Goal: Use online tool/utility: Use online tool/utility

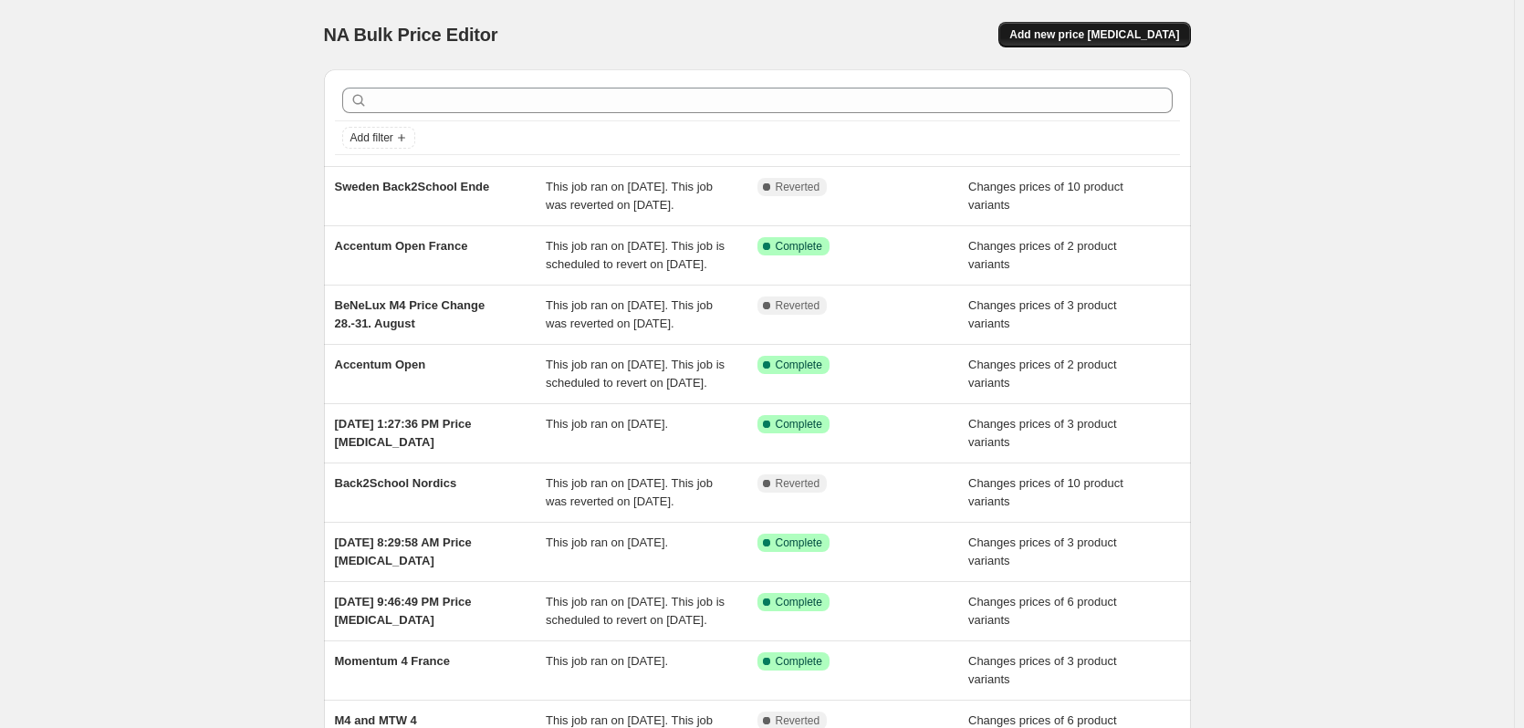
click at [1131, 30] on span "Add new price [MEDICAL_DATA]" at bounding box center [1094, 34] width 170 height 15
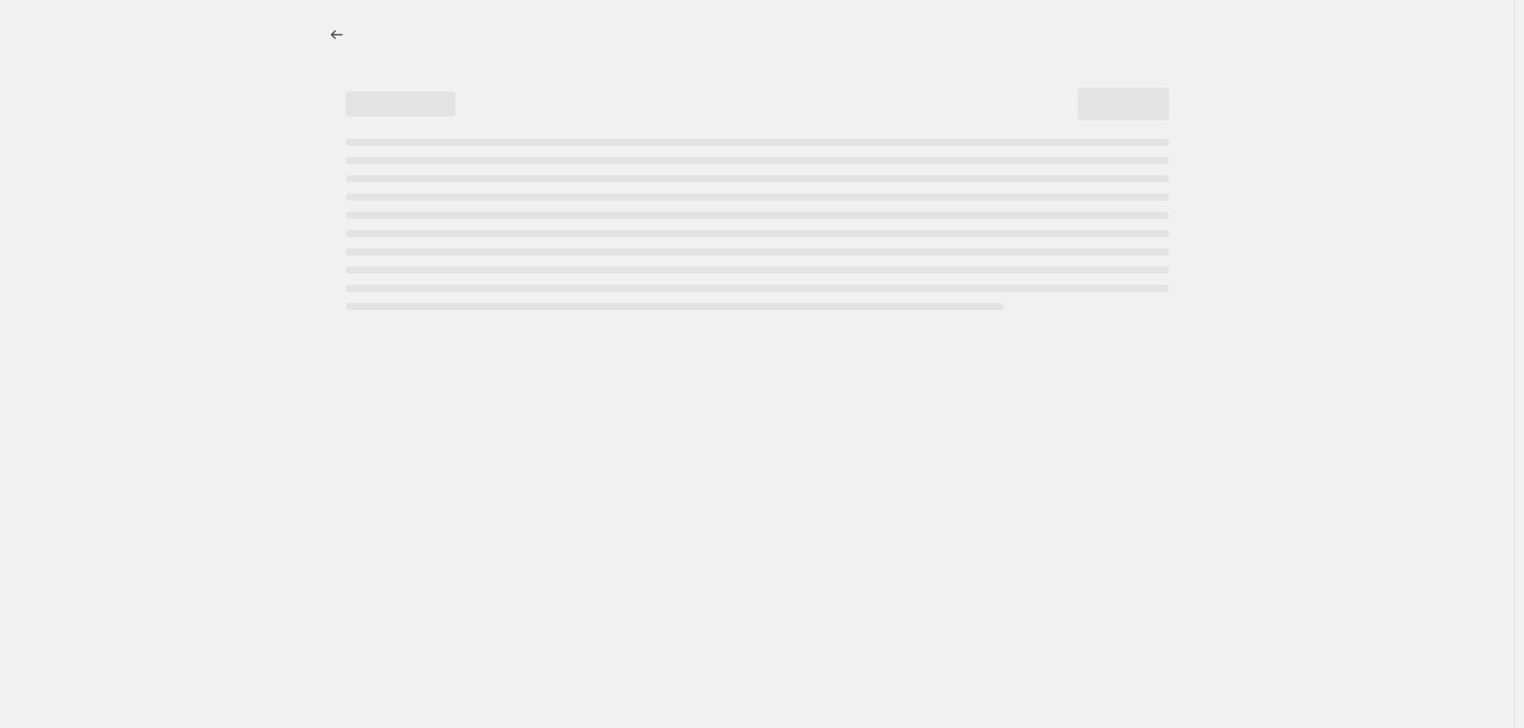
select select "percentage"
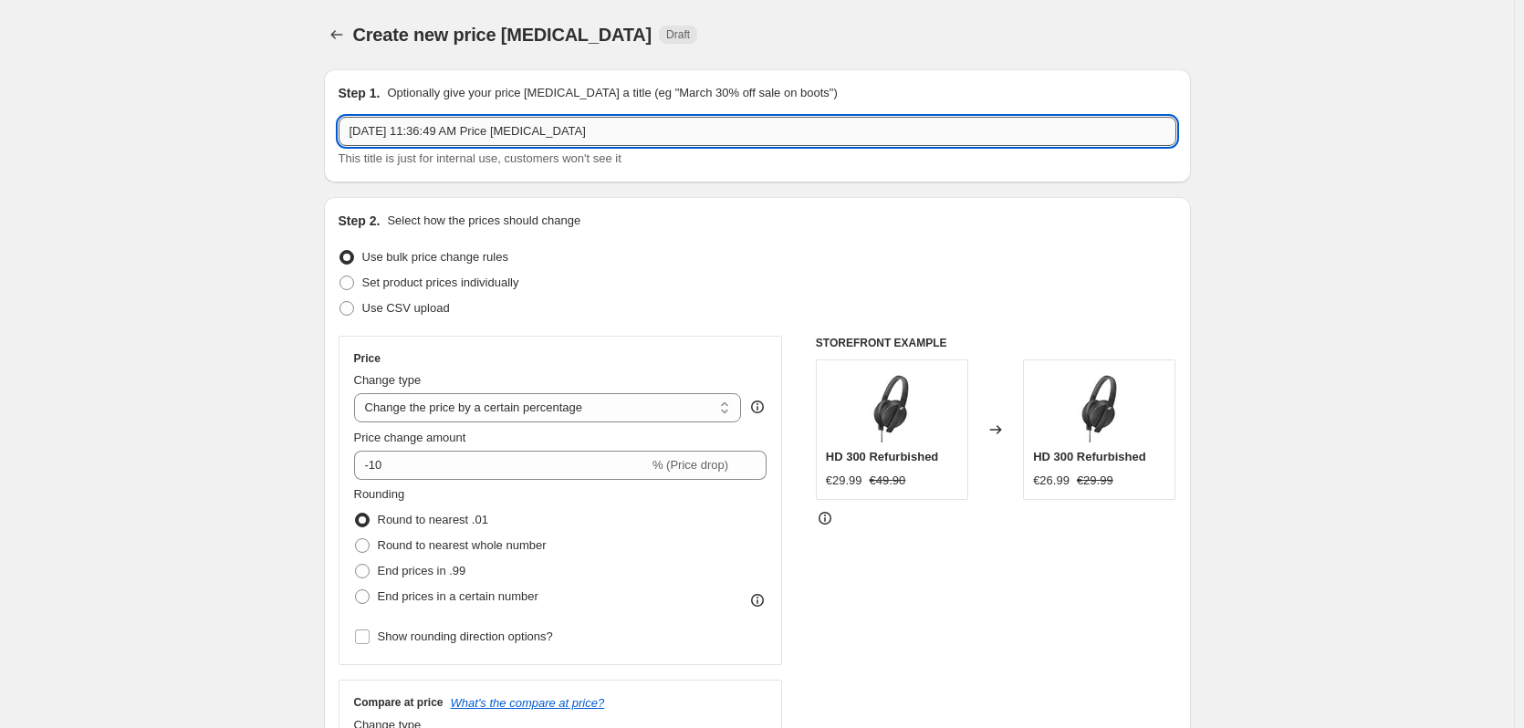
click at [551, 145] on input "[DATE] 11:36:49 AM Price [MEDICAL_DATA]" at bounding box center [758, 131] width 838 height 29
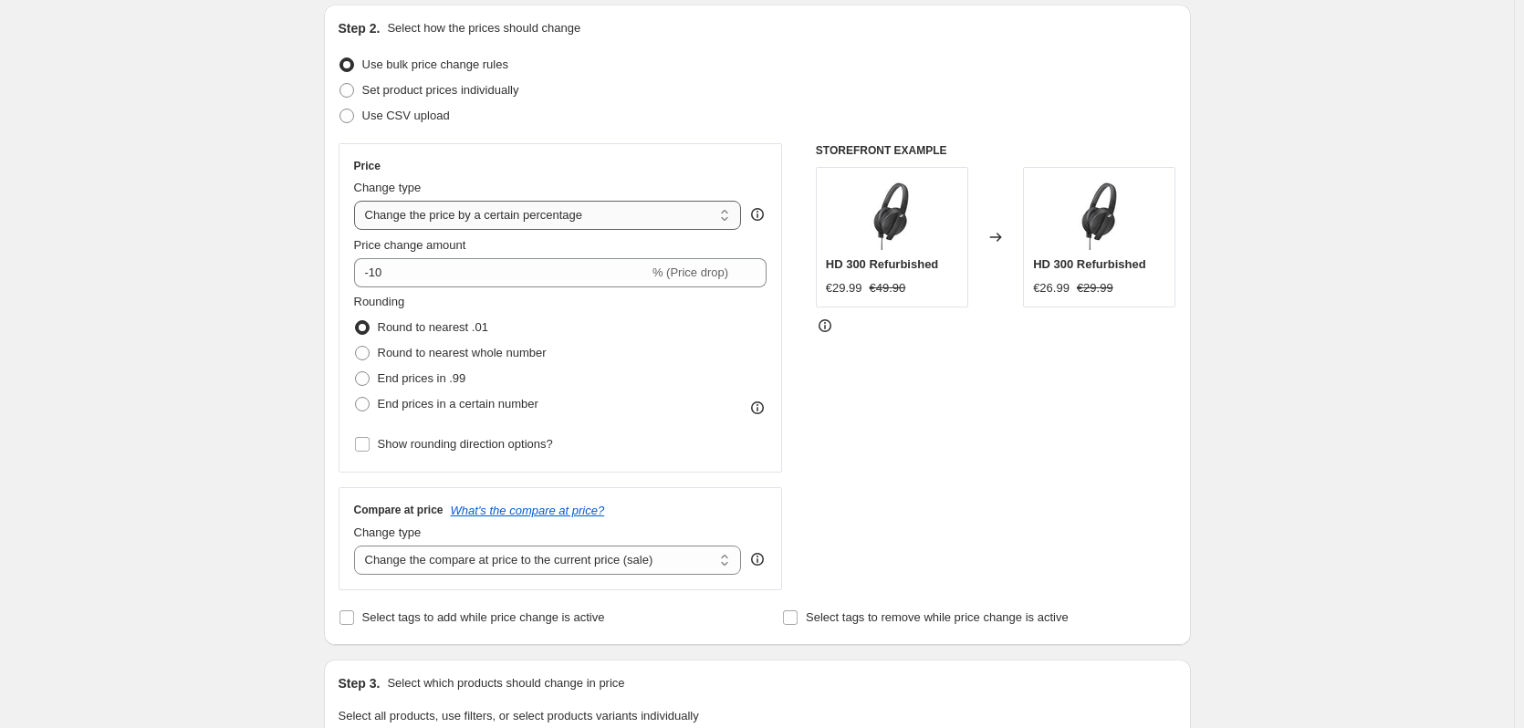
scroll to position [194, 0]
type input "Momentum 4 DE"
click at [524, 204] on select "Change the price to a certain amount Change the price by a certain amount Chang…" at bounding box center [548, 213] width 388 height 29
select select "to"
click at [358, 199] on select "Change the price to a certain amount Change the price by a certain amount Chang…" at bounding box center [548, 213] width 388 height 29
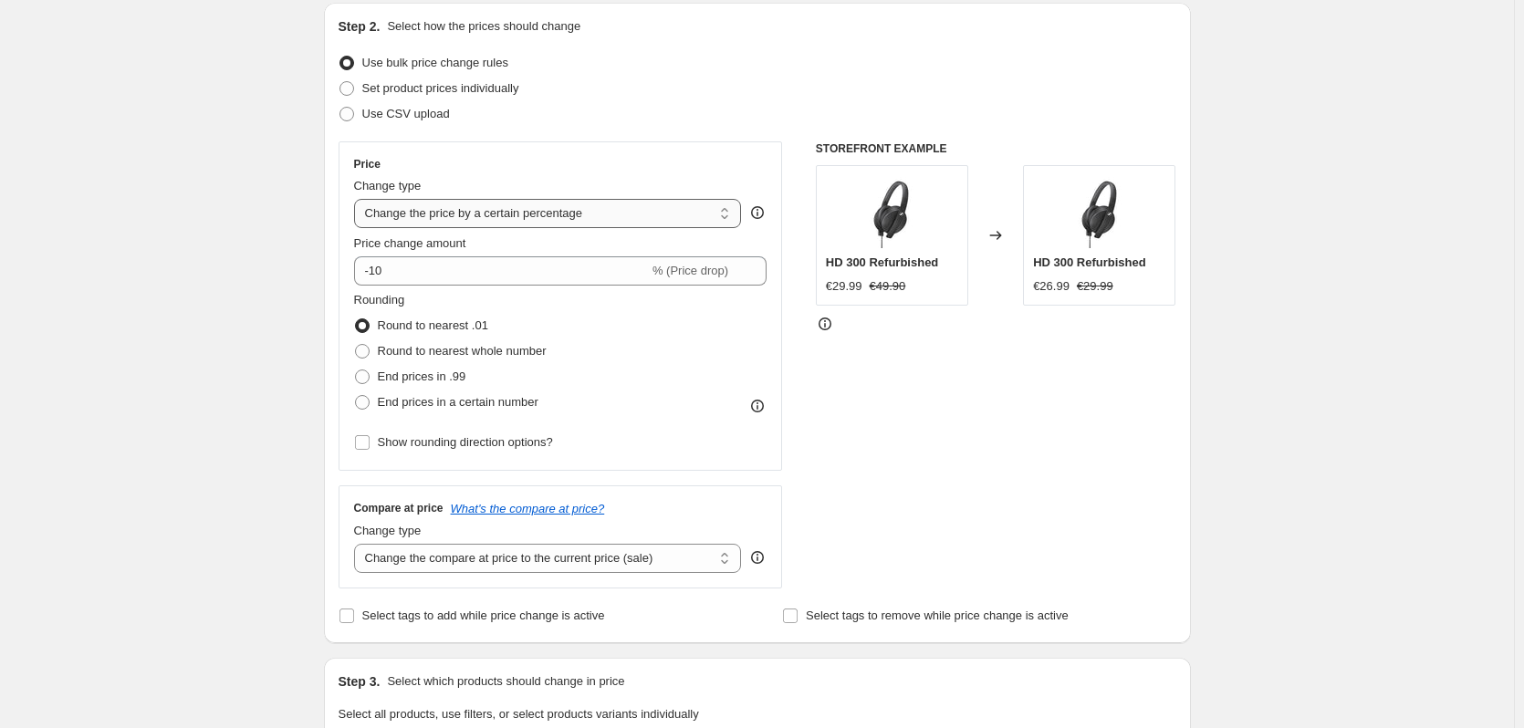
type input "80.00"
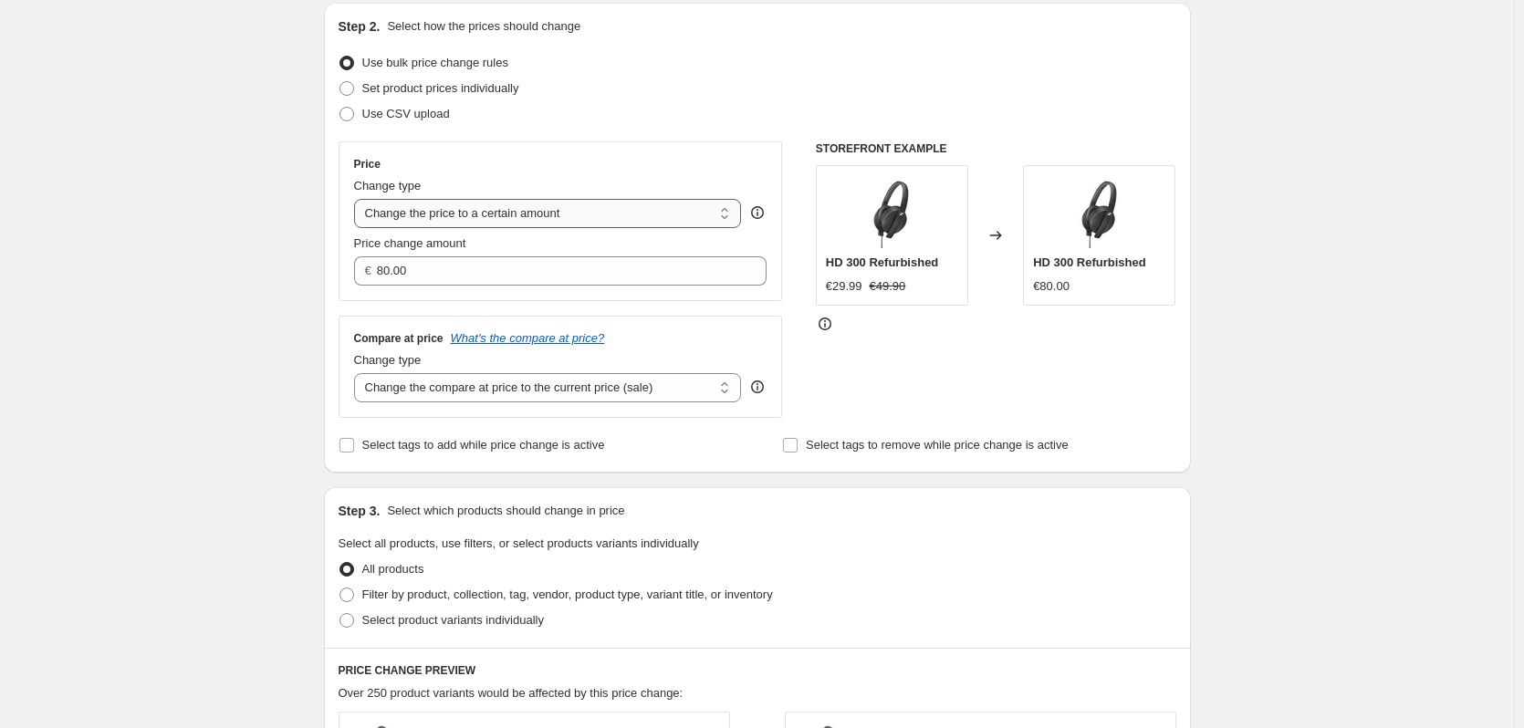
click at [516, 227] on select "Change the price to a certain amount Change the price by a certain amount Chang…" at bounding box center [548, 213] width 388 height 29
click at [508, 91] on span "Set product prices individually" at bounding box center [440, 88] width 157 height 14
click at [340, 82] on input "Set product prices individually" at bounding box center [339, 81] width 1 height 1
radio input "true"
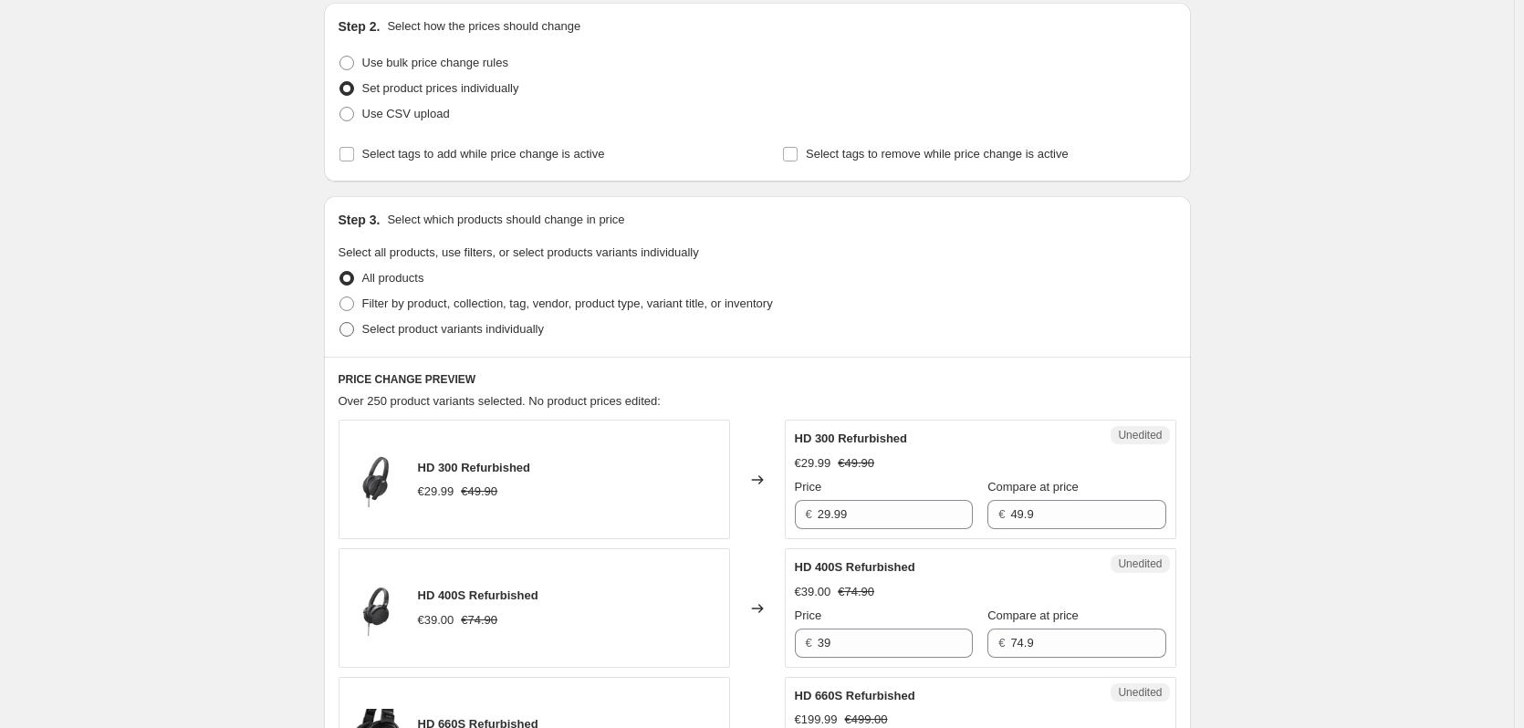
click at [484, 340] on label "Select product variants individually" at bounding box center [441, 330] width 205 height 26
click at [340, 323] on input "Select product variants individually" at bounding box center [339, 322] width 1 height 1
radio input "true"
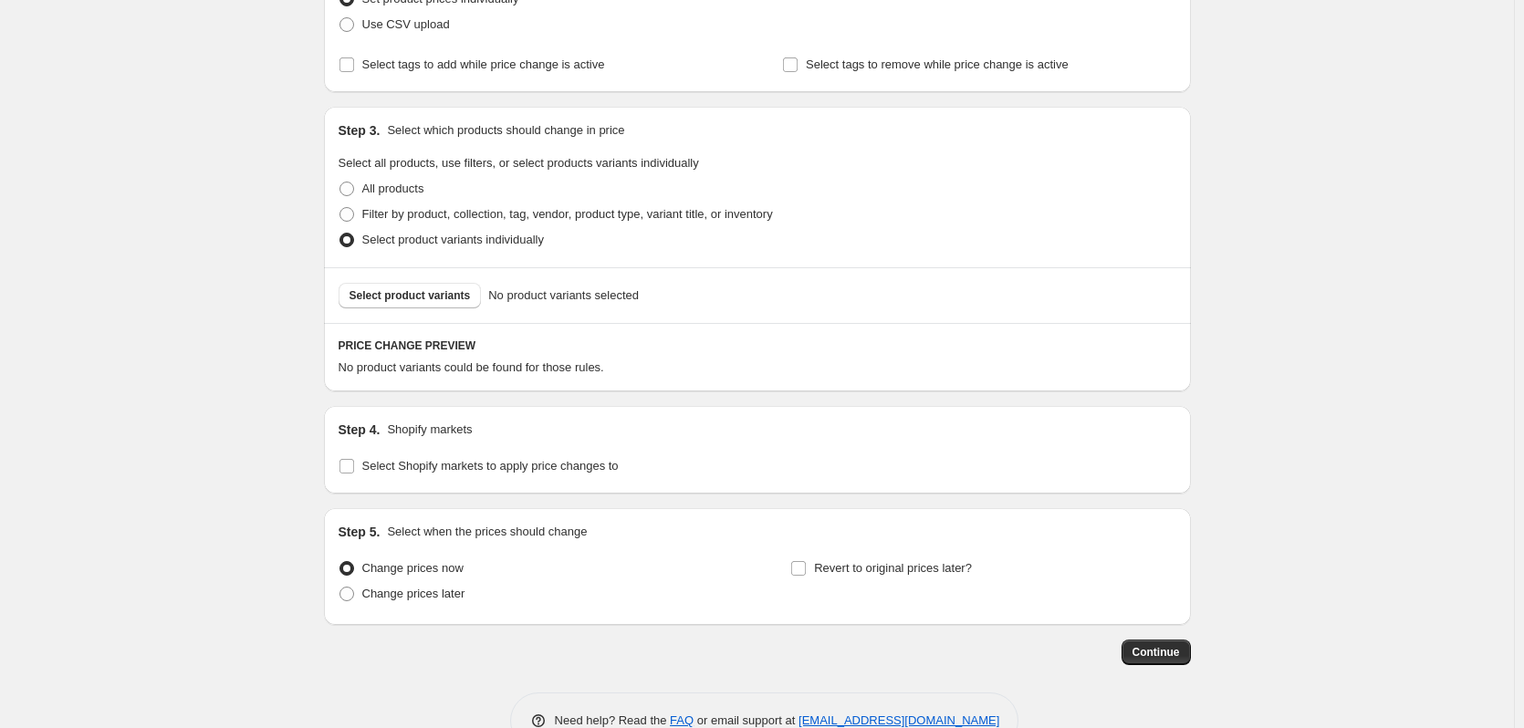
scroll to position [289, 0]
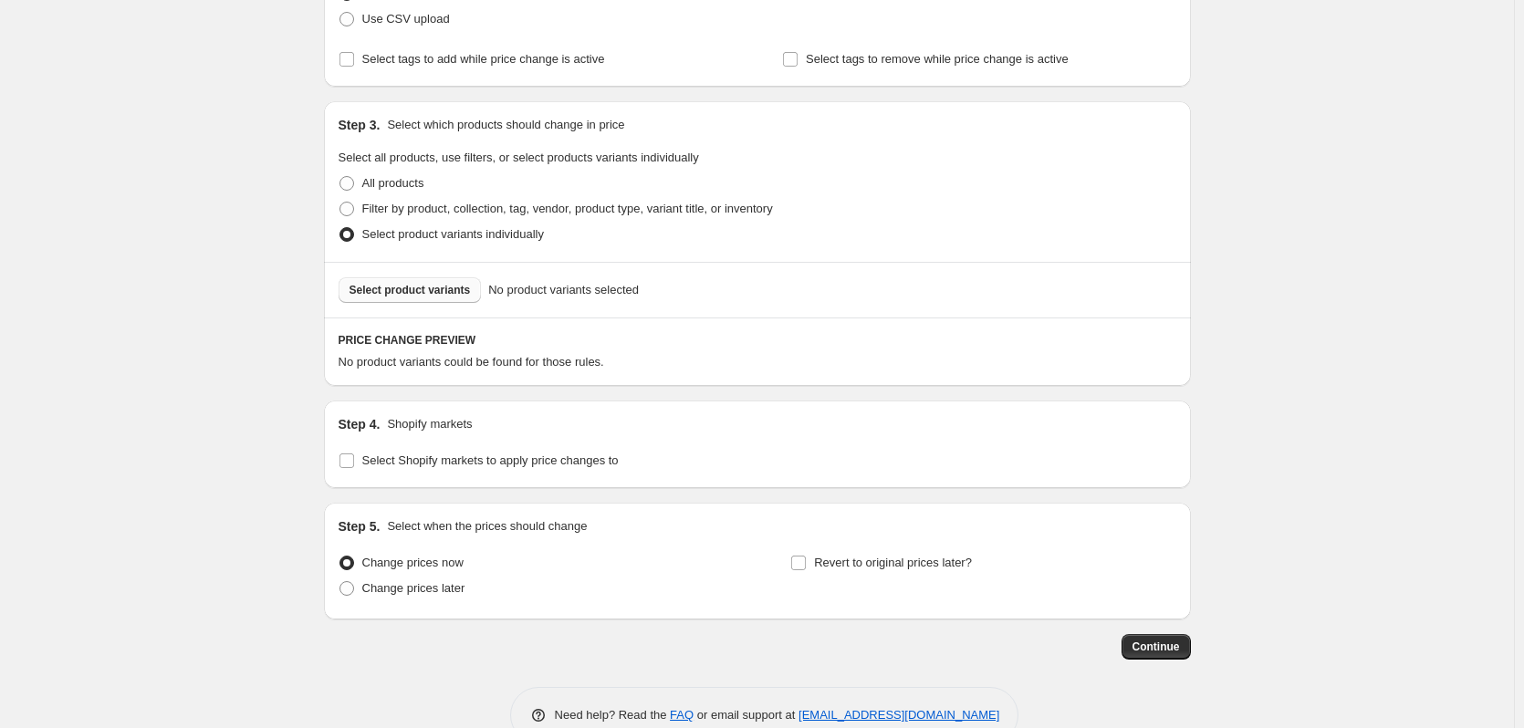
click at [454, 297] on span "Select product variants" at bounding box center [409, 290] width 121 height 15
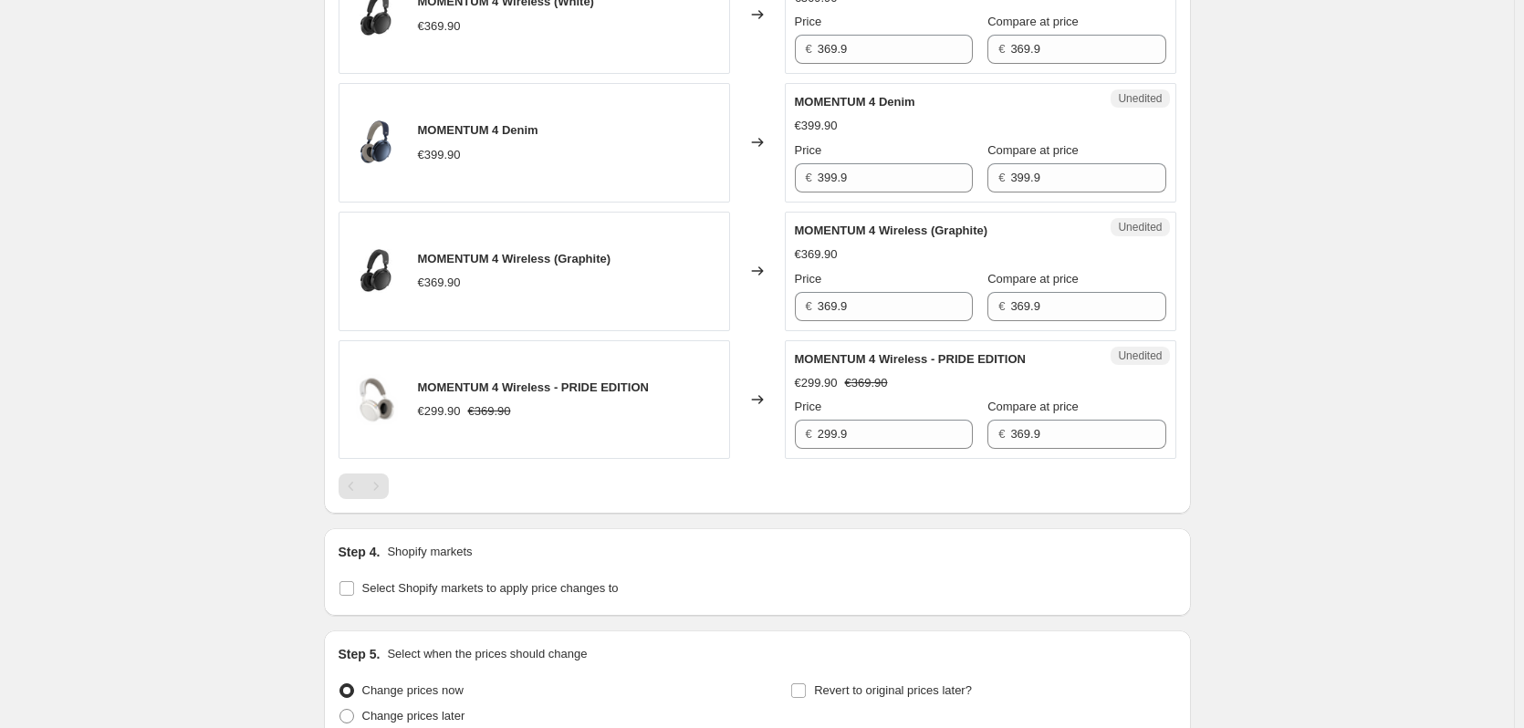
scroll to position [1015, 0]
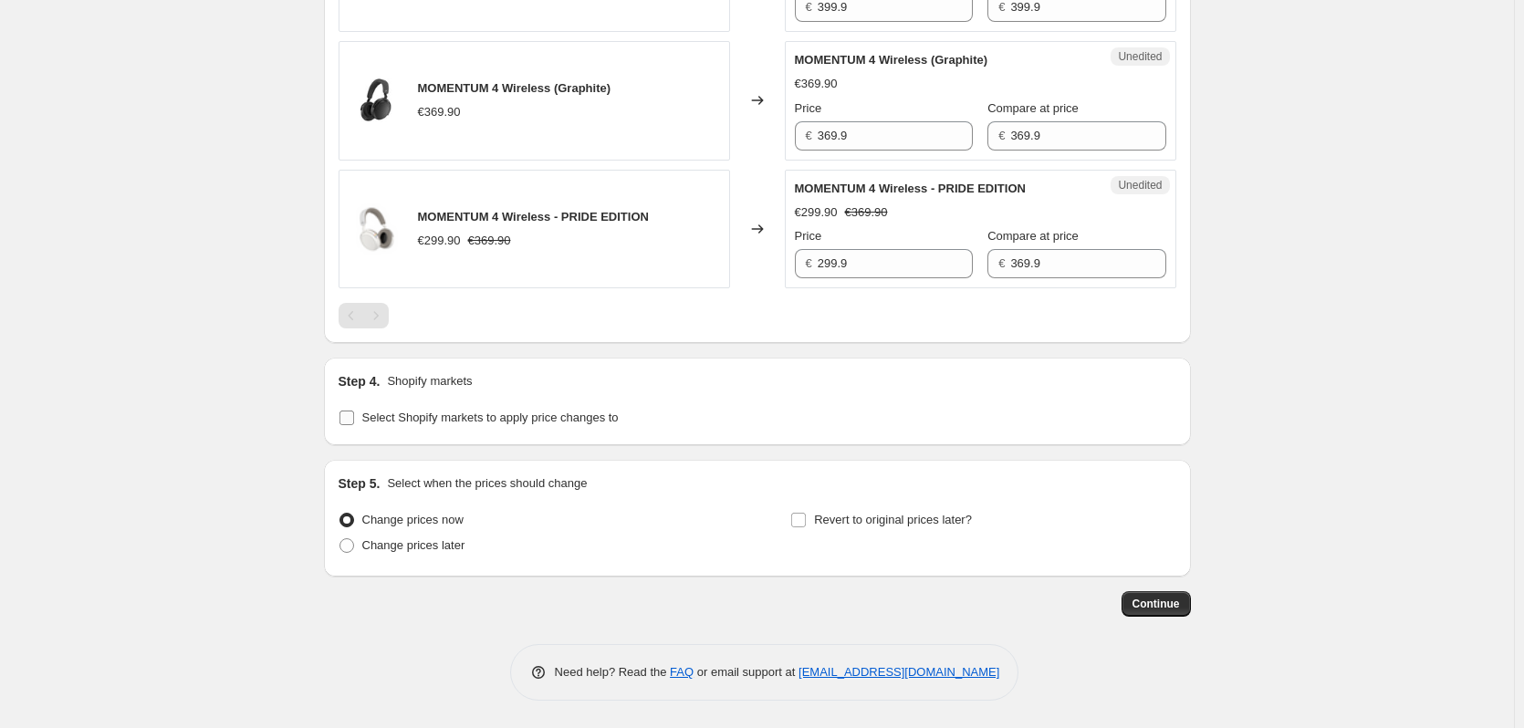
click at [483, 411] on span "Select Shopify markets to apply price changes to" at bounding box center [490, 418] width 256 height 14
click at [354, 411] on input "Select Shopify markets to apply price changes to" at bounding box center [346, 418] width 15 height 15
checkbox input "true"
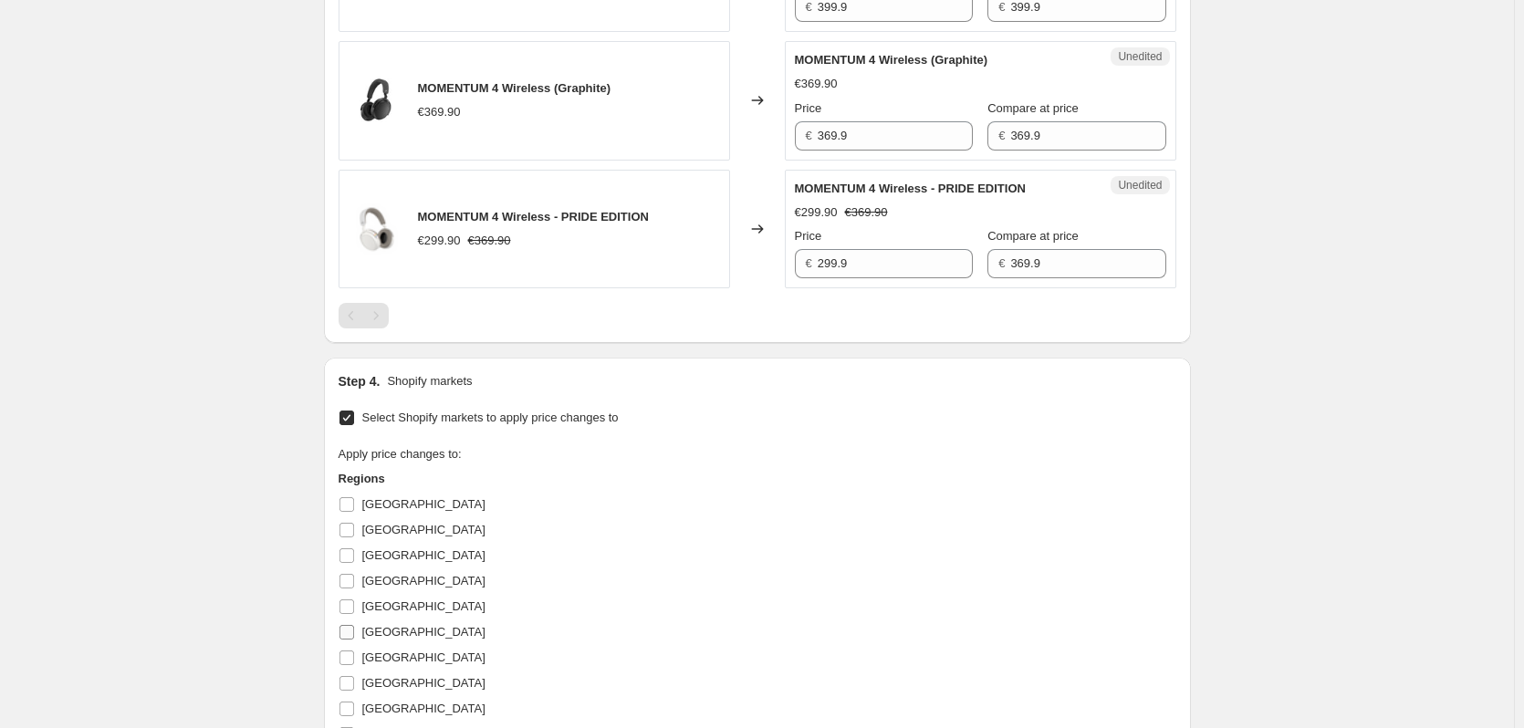
click at [410, 639] on span "[GEOGRAPHIC_DATA]" at bounding box center [423, 632] width 123 height 14
click at [354, 639] on input "[GEOGRAPHIC_DATA]" at bounding box center [346, 632] width 15 height 15
checkbox input "true"
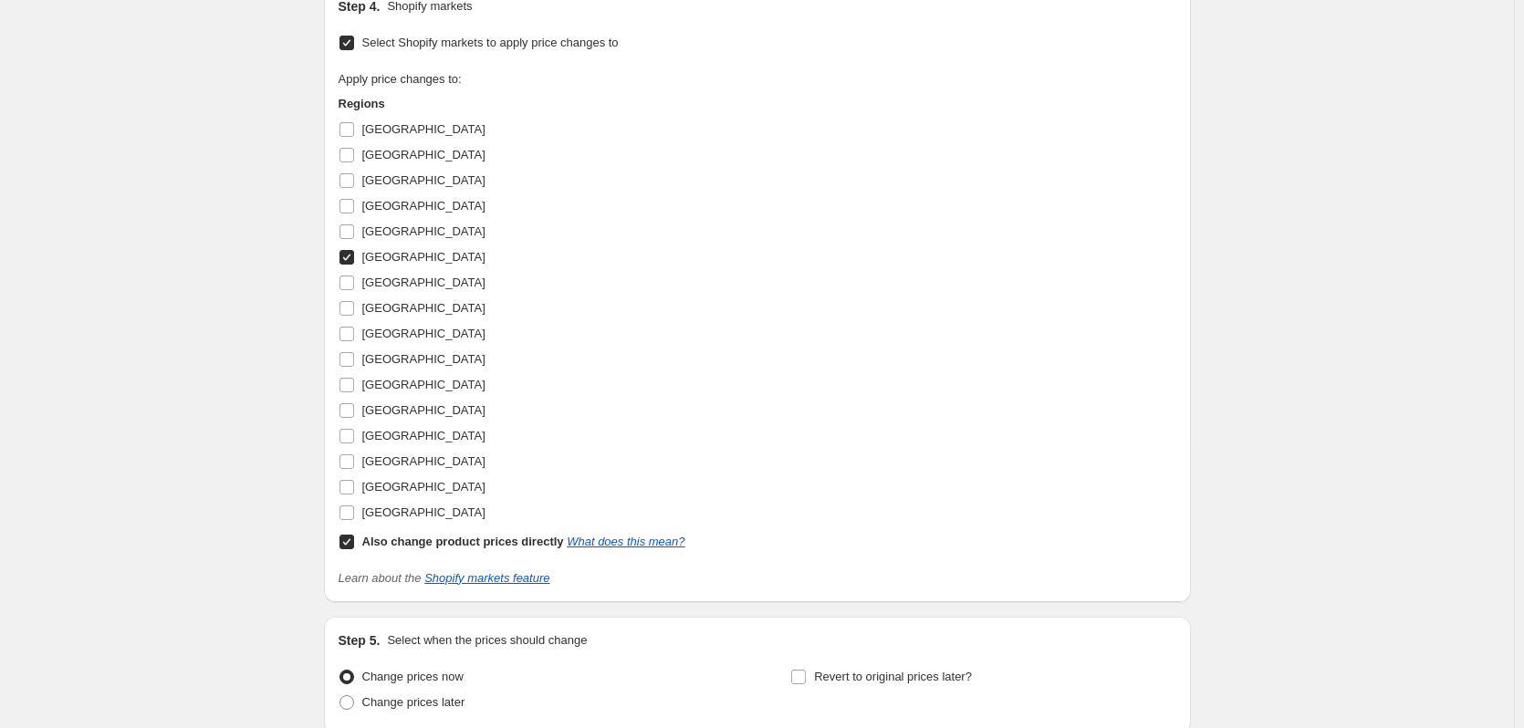
scroll to position [1438, 0]
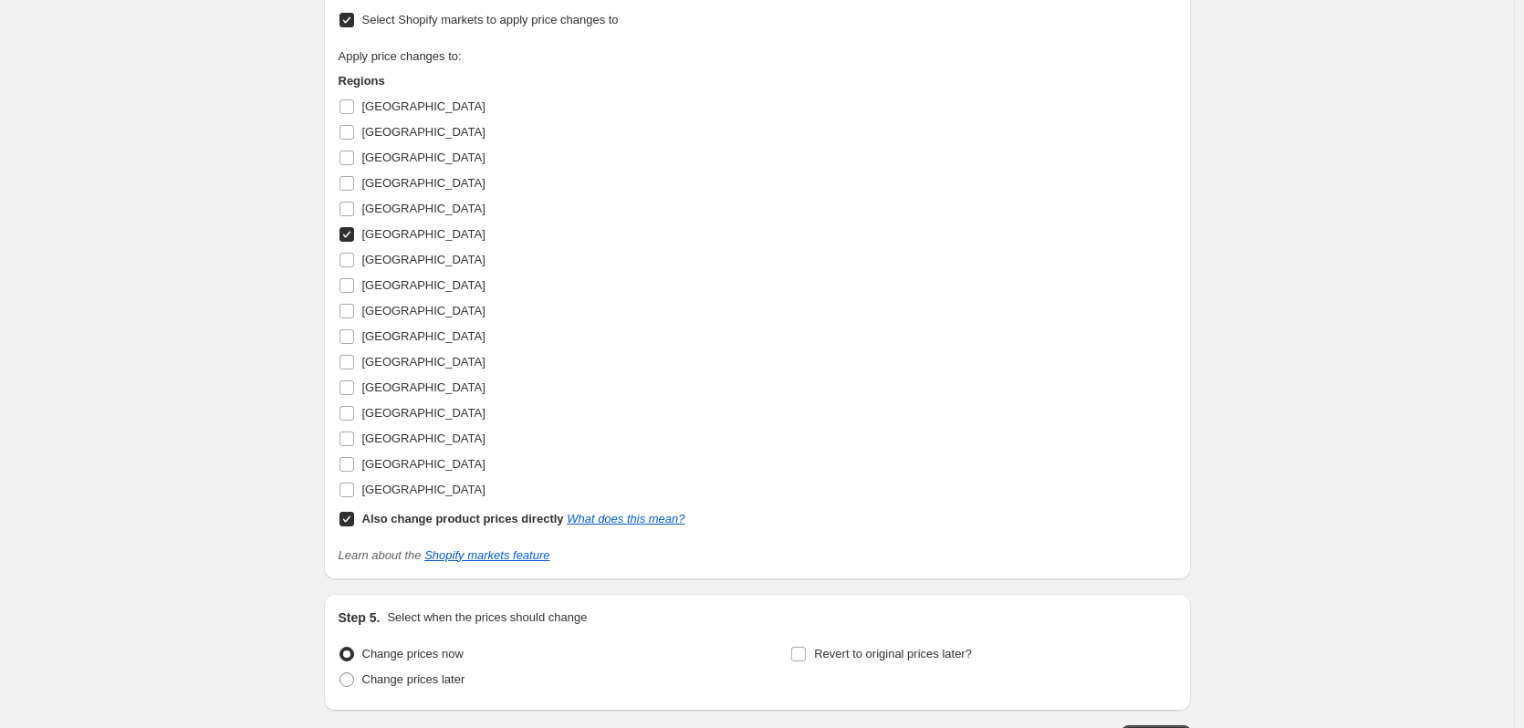
click at [377, 527] on div "Also change product prices directly What does this mean?" at bounding box center [523, 519] width 323 height 18
click at [354, 527] on input "Also change product prices directly What does this mean?" at bounding box center [346, 519] width 15 height 15
checkbox input "false"
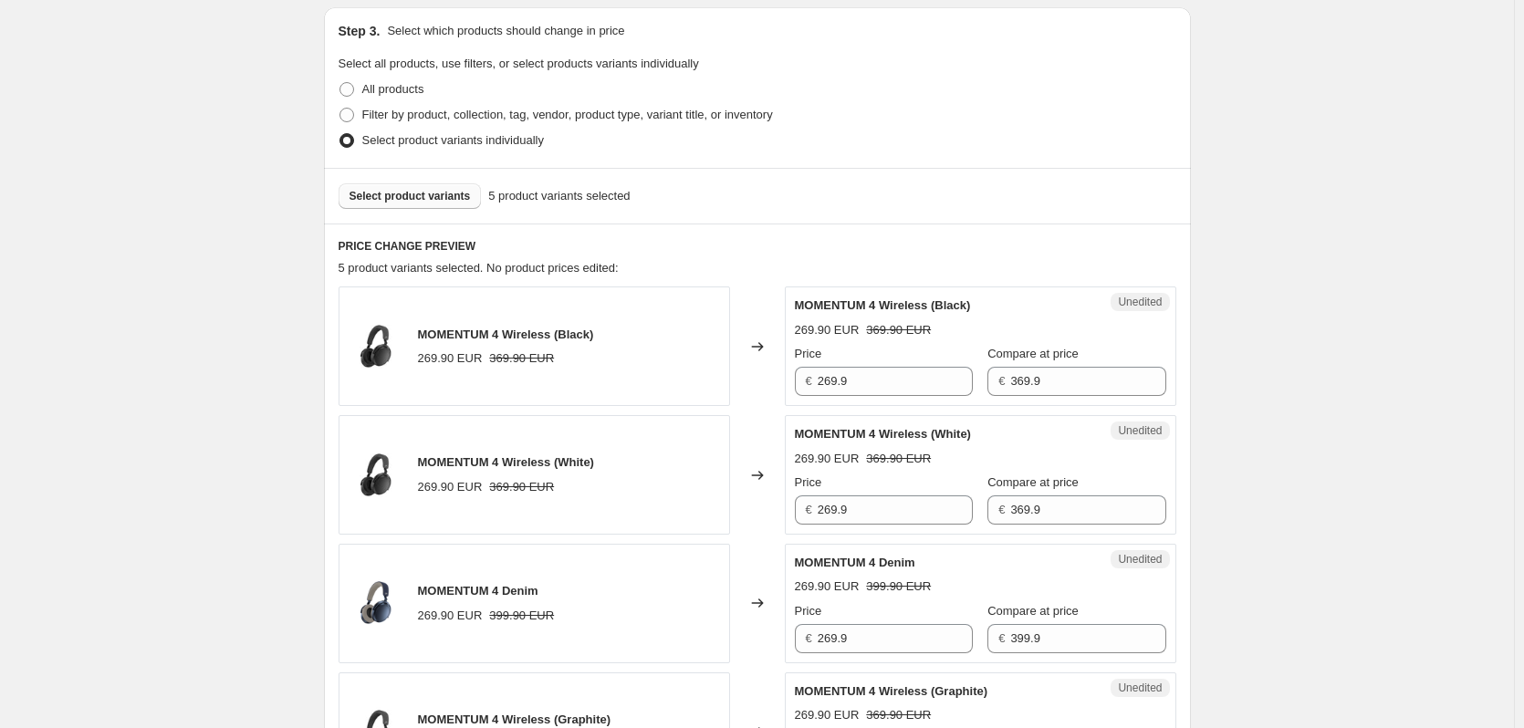
scroll to position [382, 0]
click at [890, 395] on input "269.9" at bounding box center [895, 382] width 155 height 29
type input "249.9"
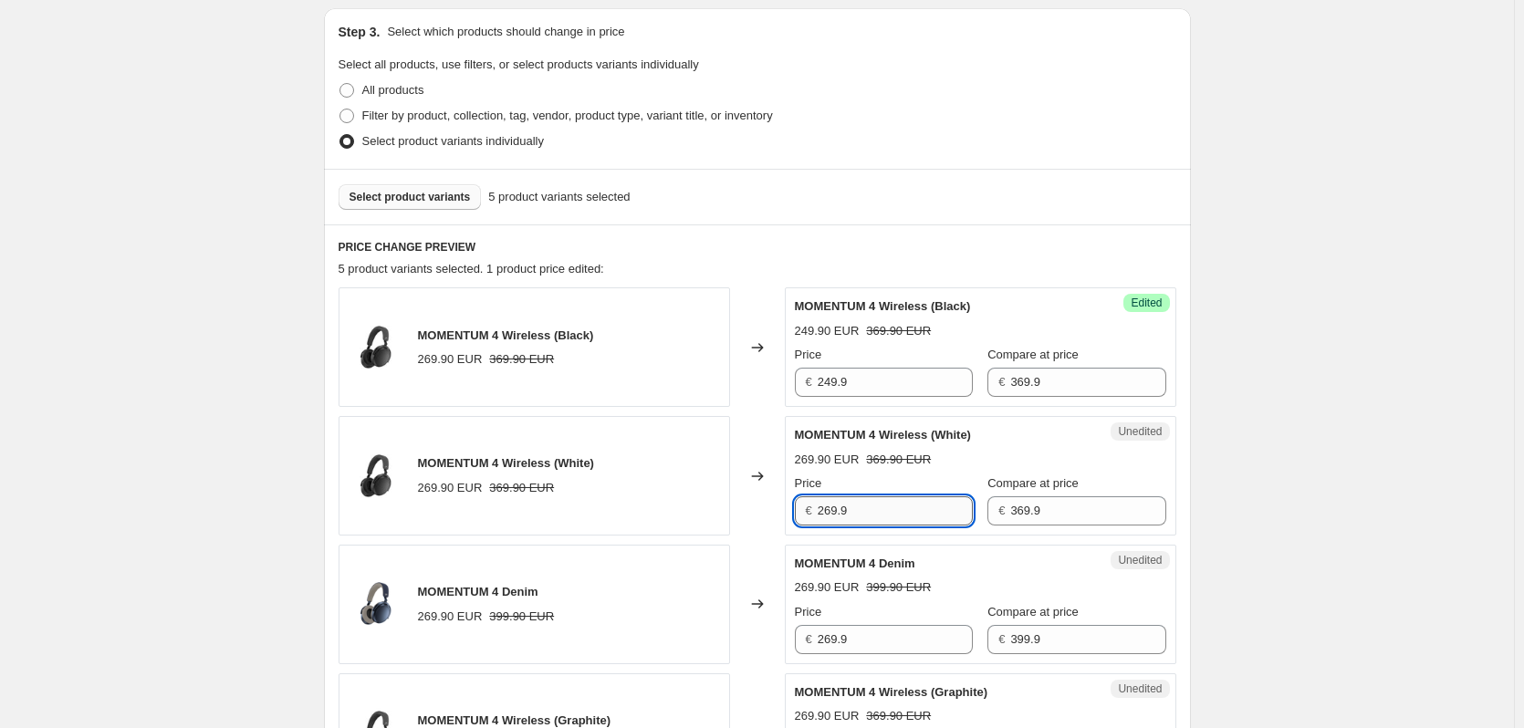
click at [881, 516] on input "269.9" at bounding box center [895, 510] width 155 height 29
paste input "4"
type input "249.9"
click at [874, 647] on input "269.9" at bounding box center [895, 639] width 155 height 29
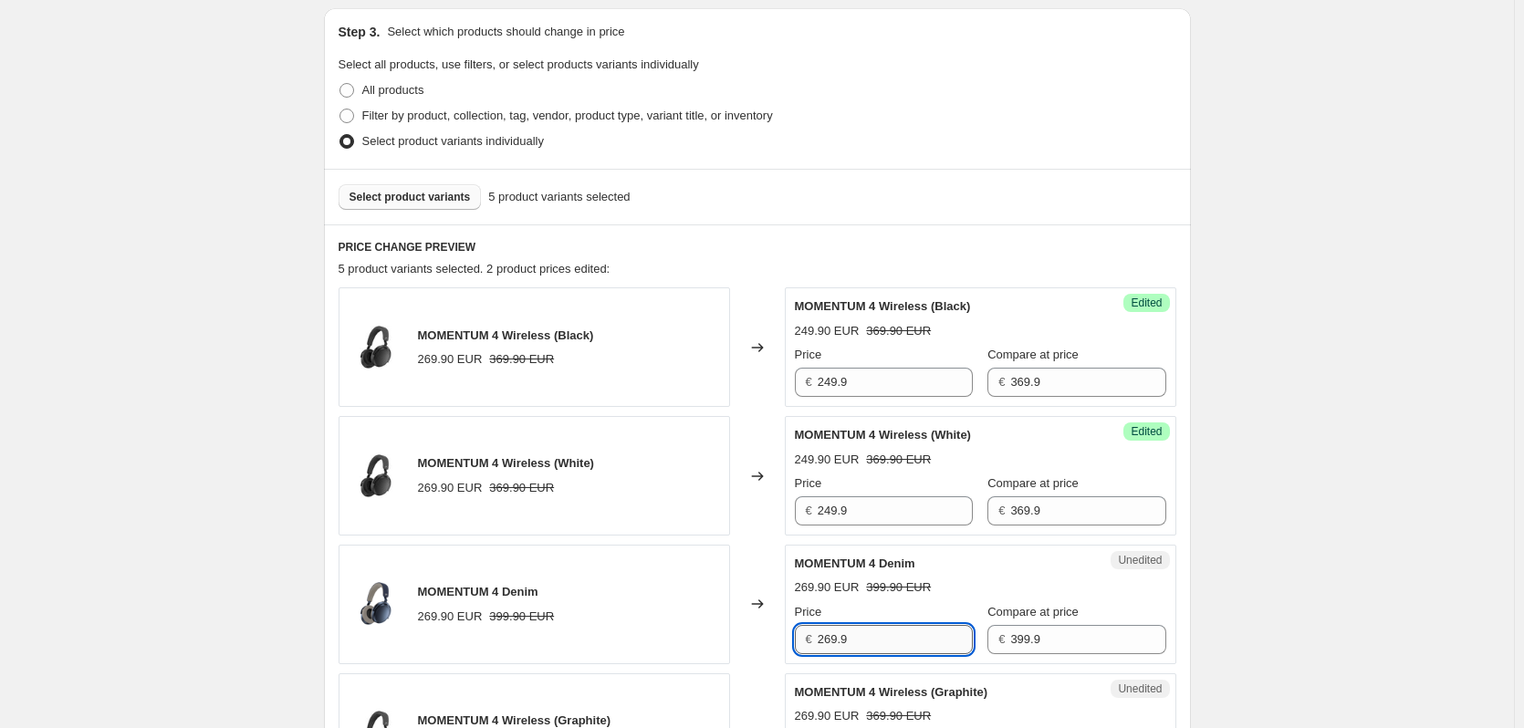
click at [874, 647] on input "269.9" at bounding box center [895, 639] width 155 height 29
paste input "4"
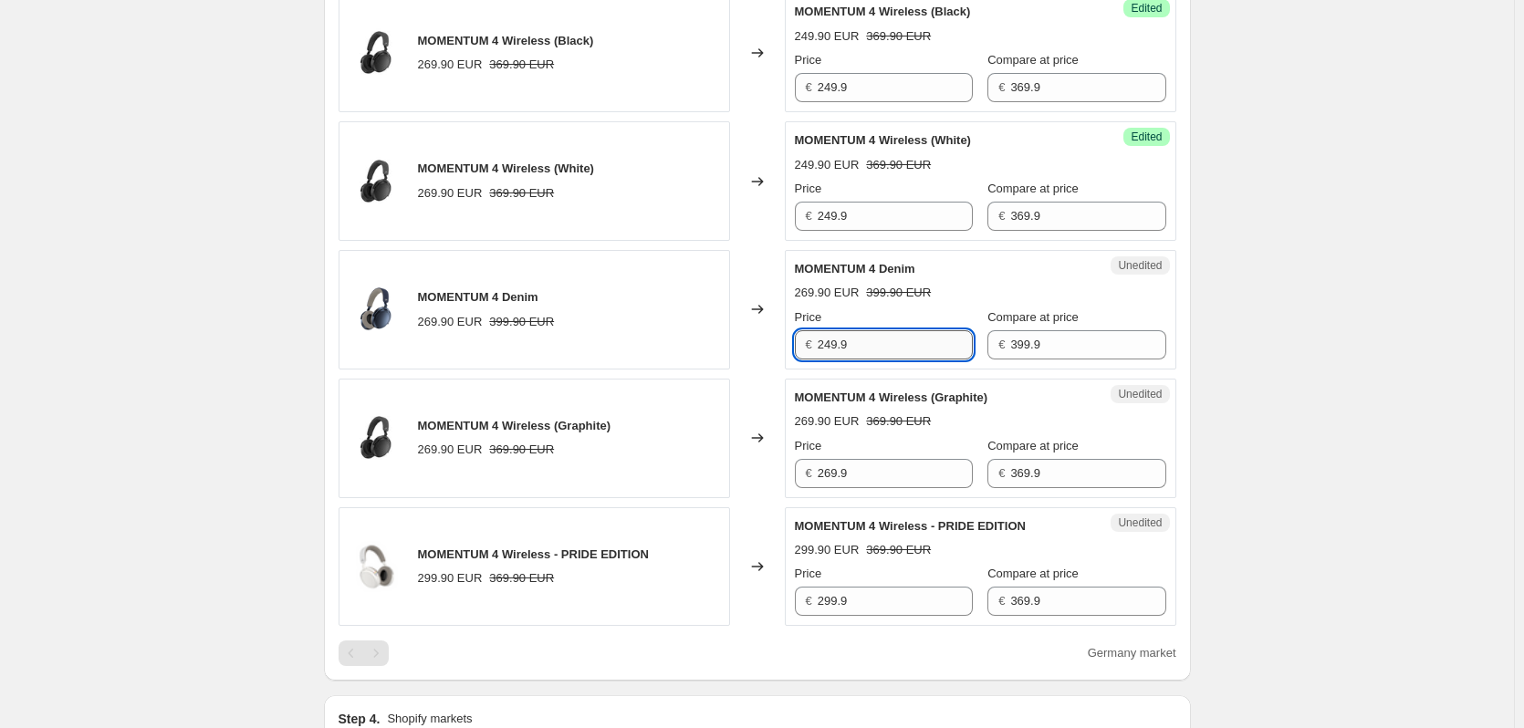
scroll to position [680, 0]
type input "249.9"
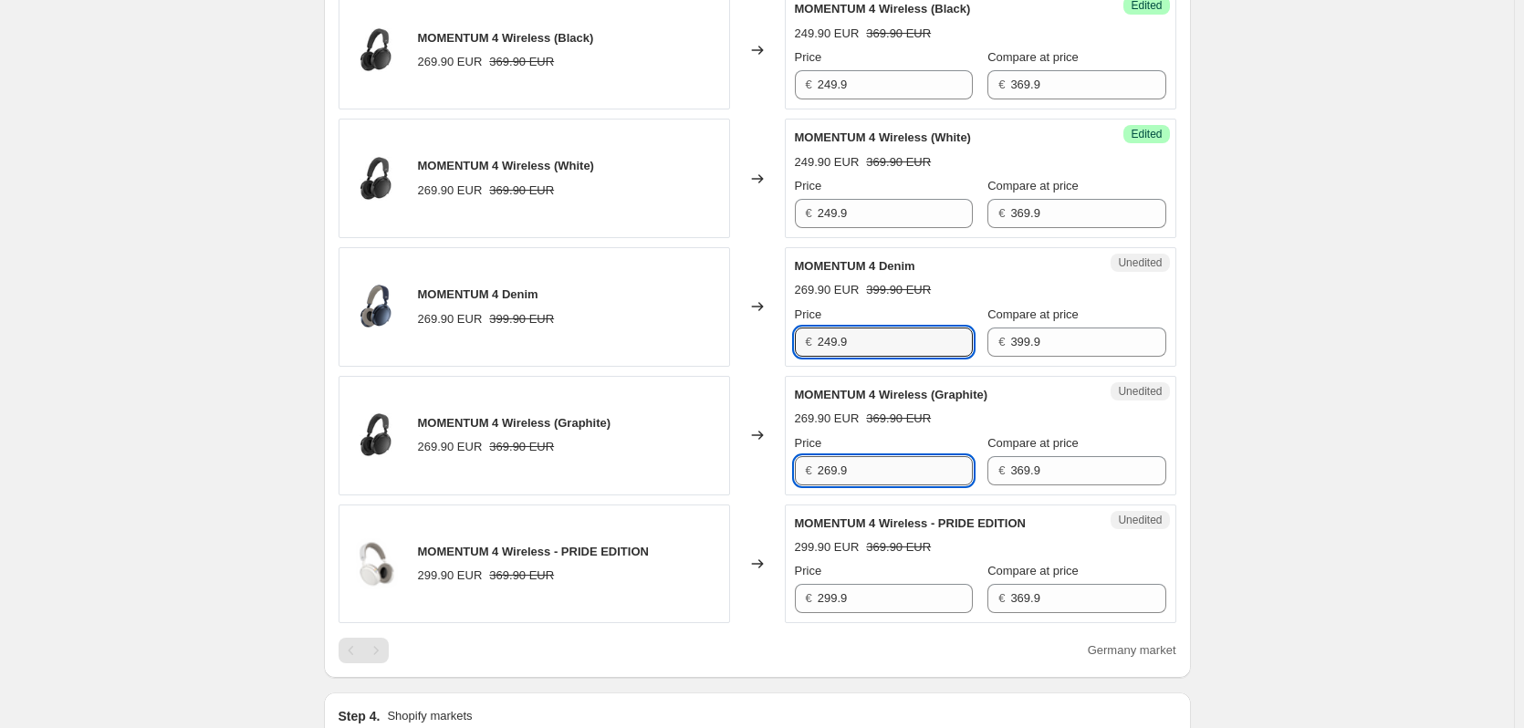
click at [871, 482] on input "269.9" at bounding box center [895, 470] width 155 height 29
paste input "4"
type input "249.9"
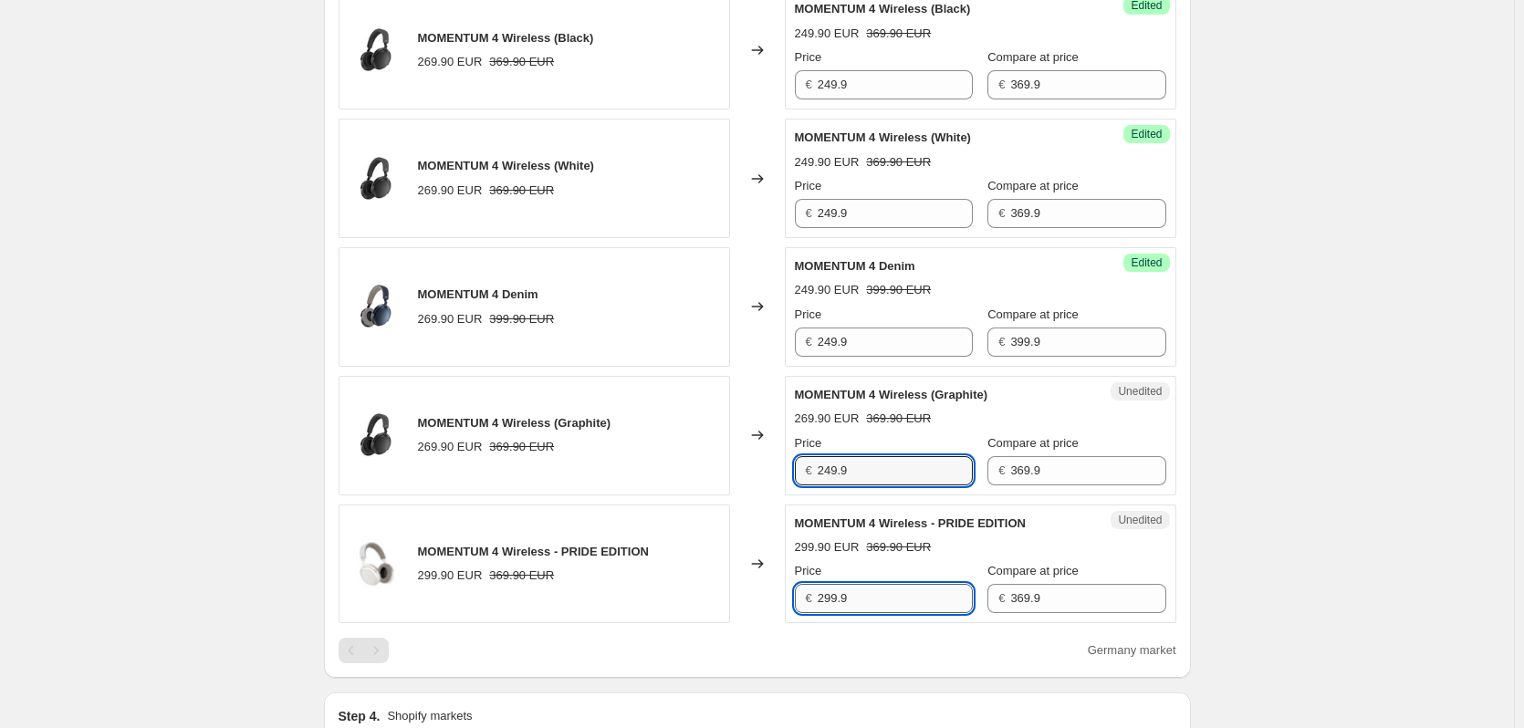
click at [876, 598] on input "299.9" at bounding box center [895, 598] width 155 height 29
paste input "4"
type input "249.9"
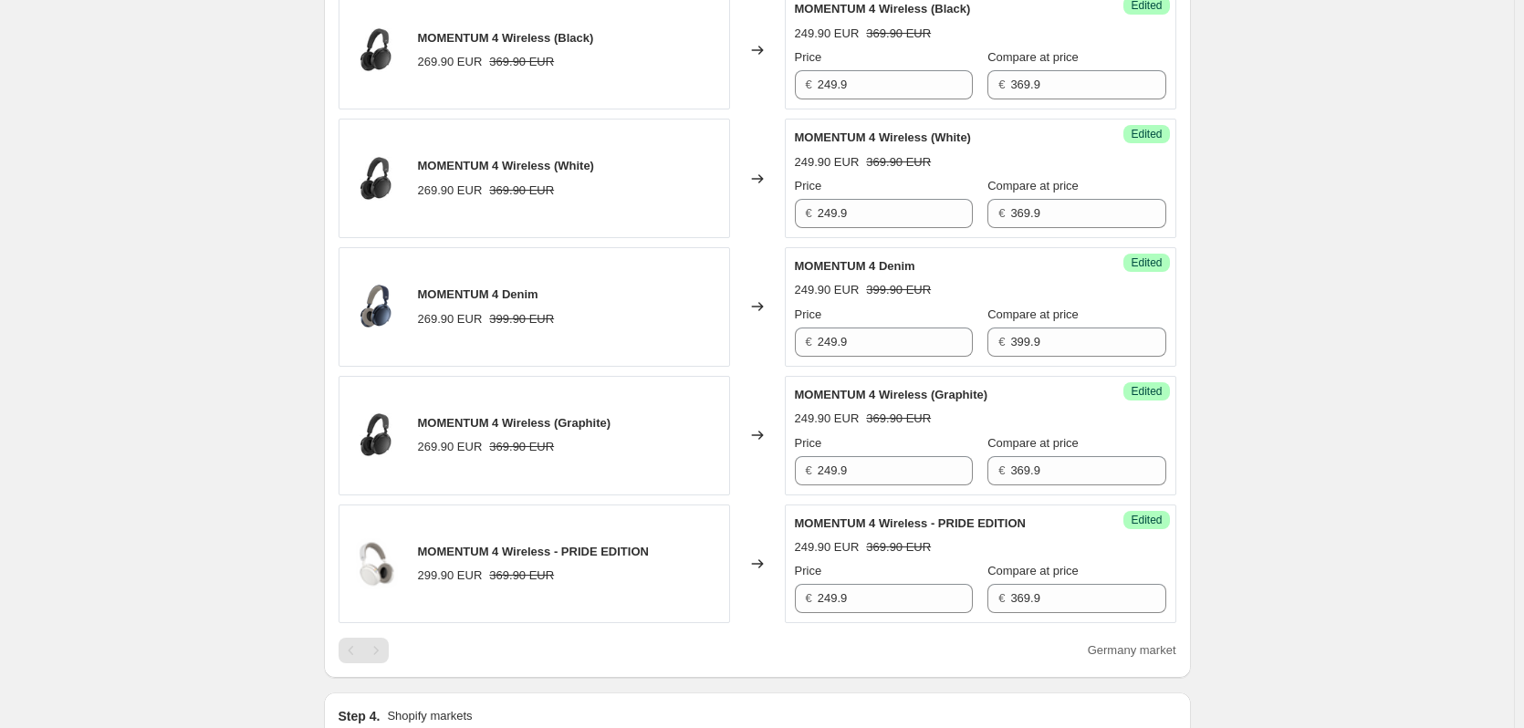
click at [1353, 454] on div "Create new price [MEDICAL_DATA]. This page is ready Create new price [MEDICAL_D…" at bounding box center [757, 457] width 1514 height 2275
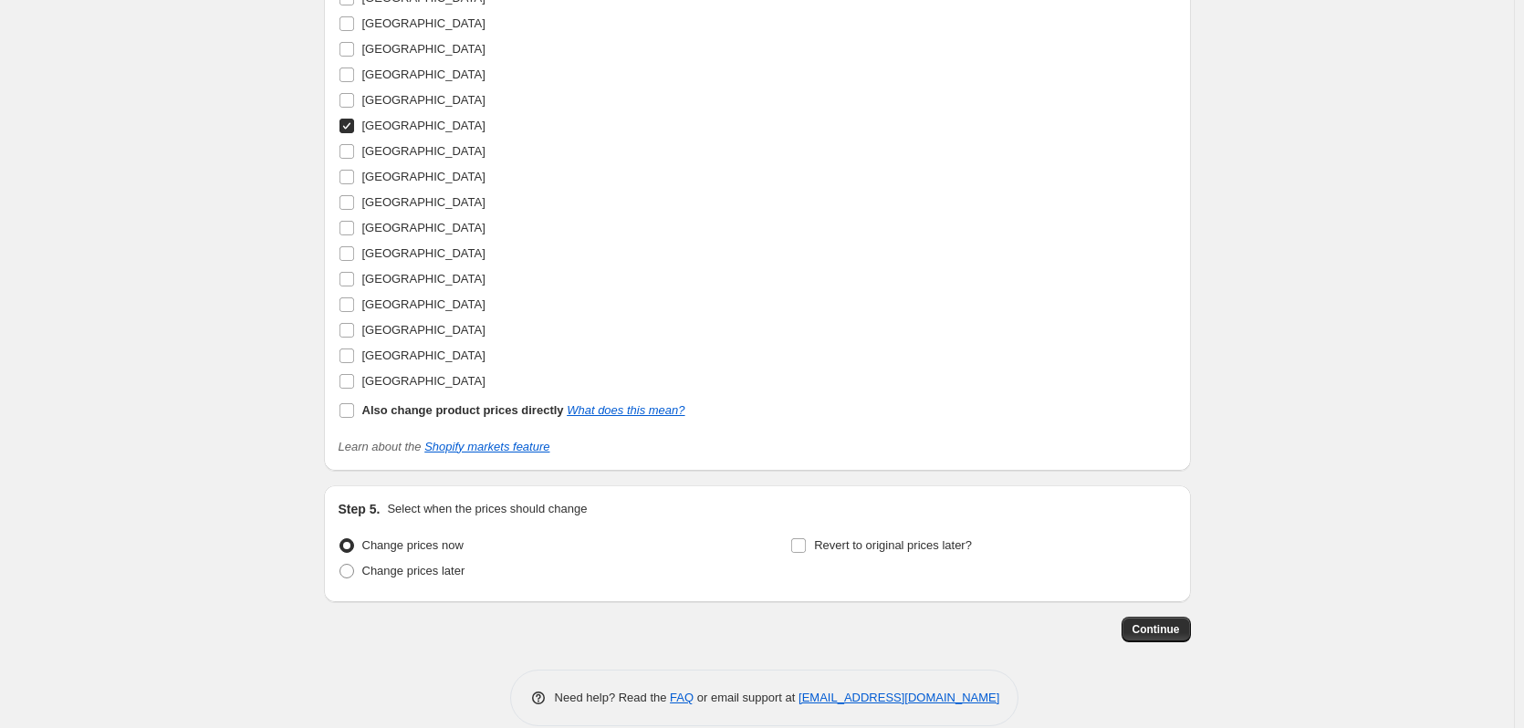
scroll to position [1547, 0]
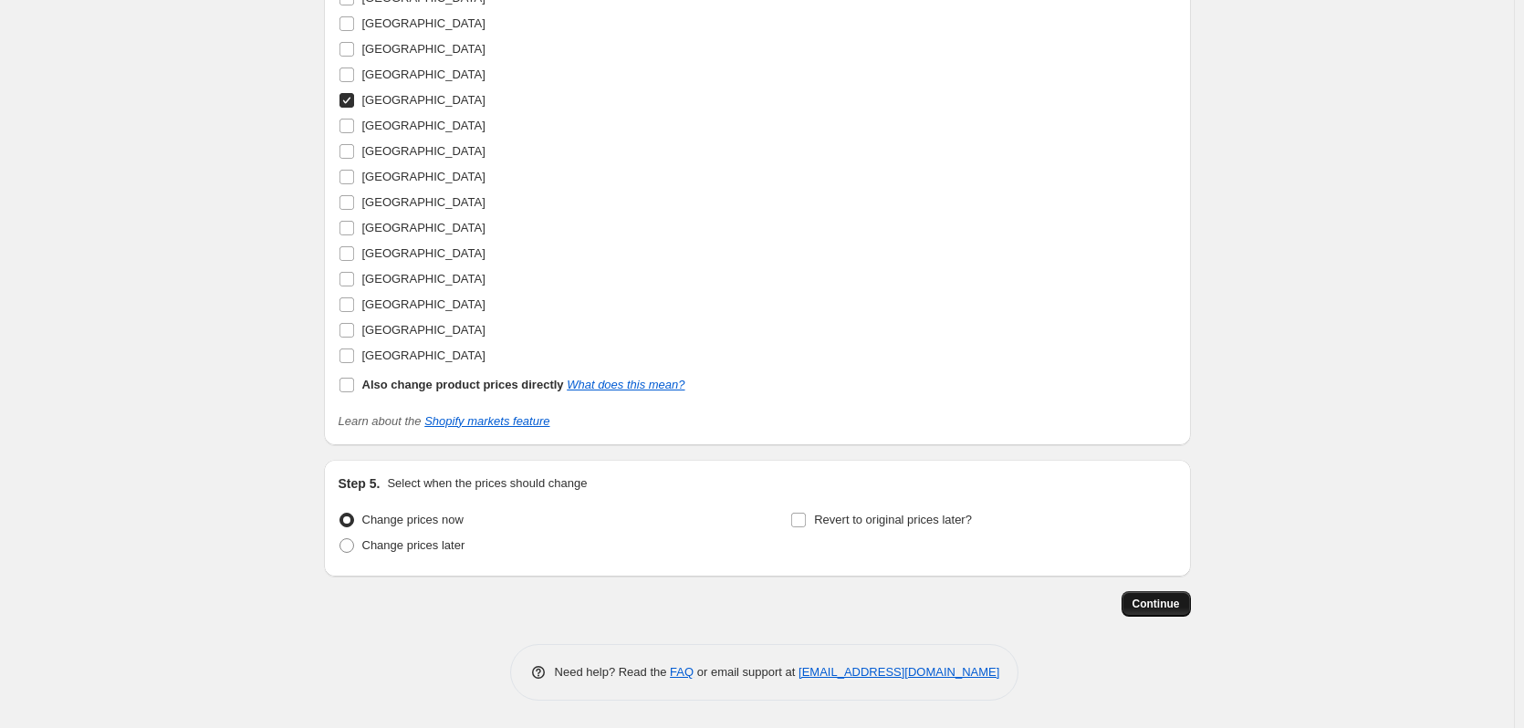
click at [1178, 612] on button "Continue" at bounding box center [1155, 604] width 69 height 26
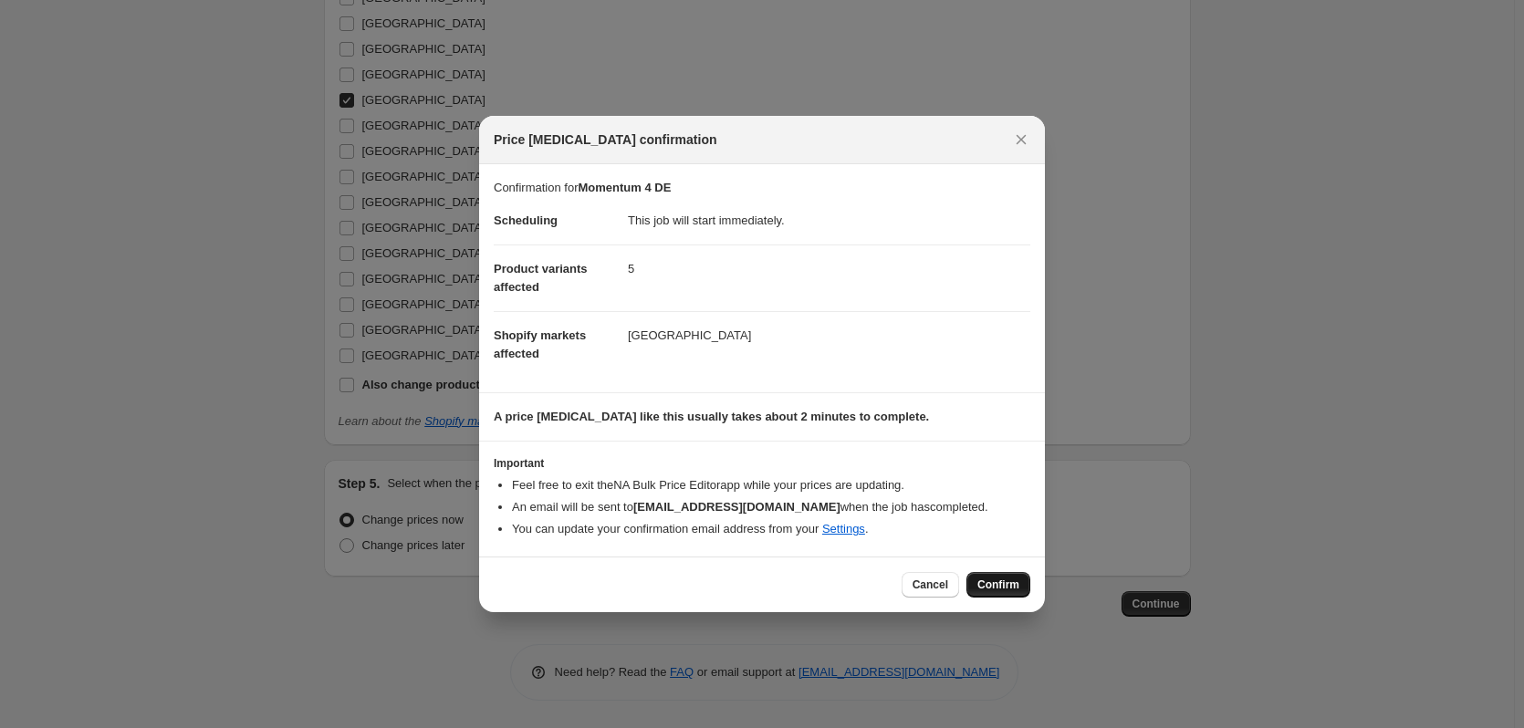
click at [990, 579] on span "Confirm" at bounding box center [998, 585] width 42 height 15
